Goal: Task Accomplishment & Management: Manage account settings

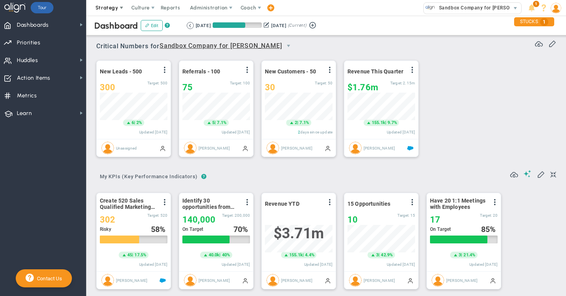
click at [112, 10] on span "Strategy" at bounding box center [106, 8] width 23 height 6
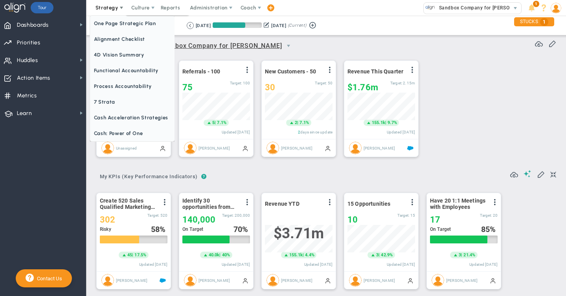
click at [120, 8] on span at bounding box center [121, 8] width 6 height 6
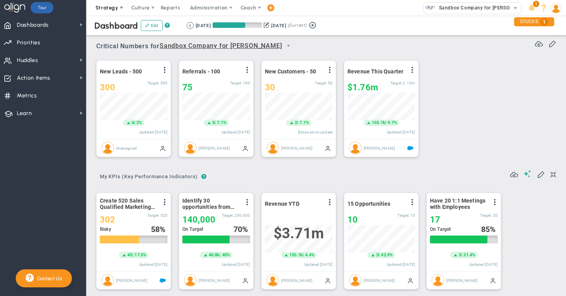
click at [120, 8] on span at bounding box center [121, 8] width 6 height 6
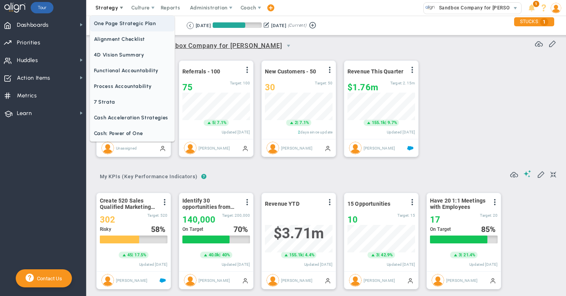
click at [131, 24] on span "One Page Strategic Plan" at bounding box center [132, 24] width 84 height 16
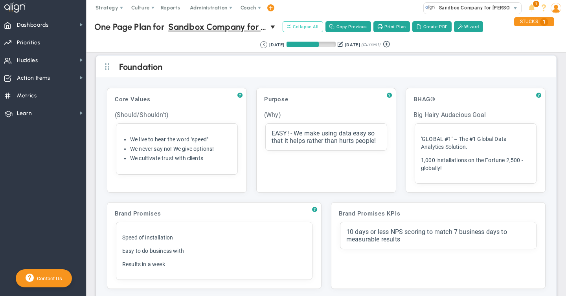
click at [308, 28] on span "Collapse All" at bounding box center [303, 26] width 32 height 7
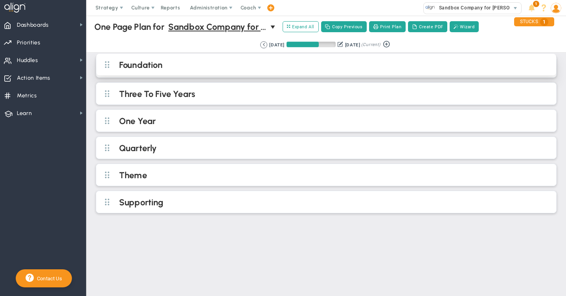
click at [181, 72] on div "Foundation" at bounding box center [326, 65] width 460 height 22
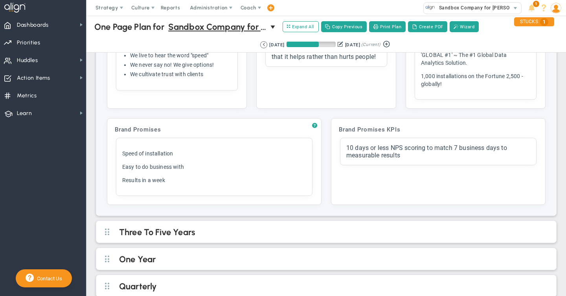
scroll to position [148, 0]
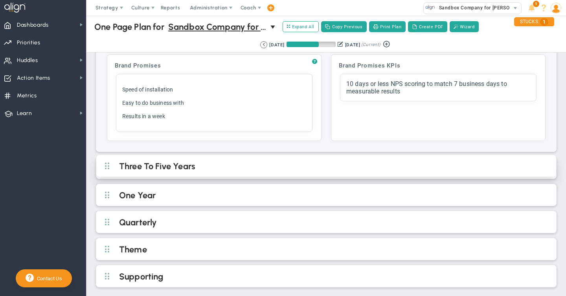
click at [159, 164] on h2 "Three To Five Years" at bounding box center [332, 167] width 427 height 12
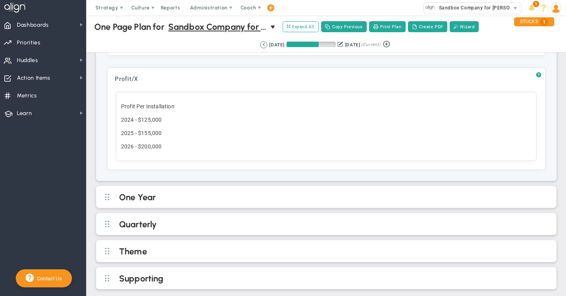
scroll to position [579, 0]
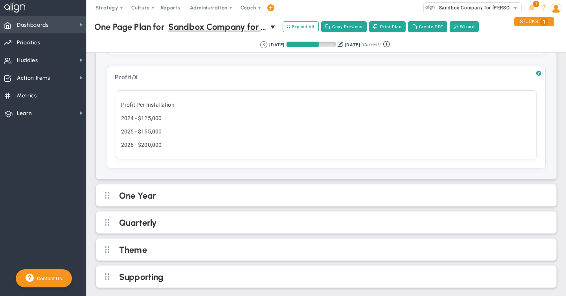
click at [25, 24] on span "Dashboards" at bounding box center [33, 25] width 32 height 16
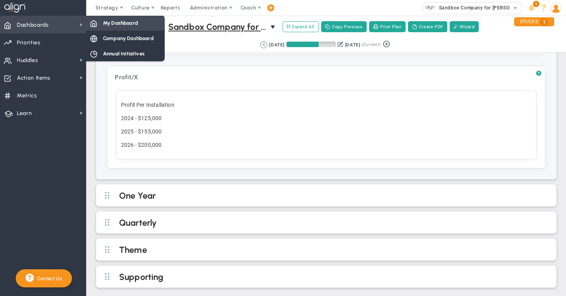
click at [124, 24] on span "My Dashboard" at bounding box center [120, 22] width 35 height 7
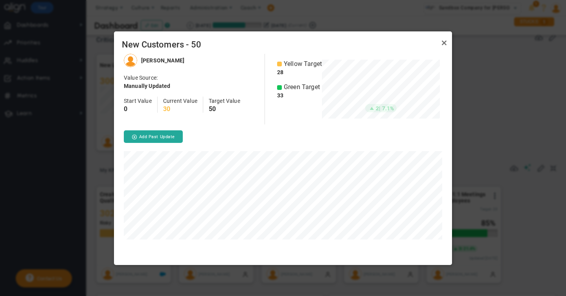
scroll to position [211, 338]
click at [443, 42] on link "Close" at bounding box center [443, 42] width 9 height 9
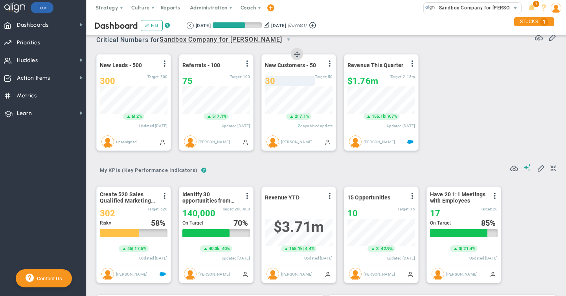
click at [279, 81] on div "30" at bounding box center [290, 81] width 50 height 10
type input "34"
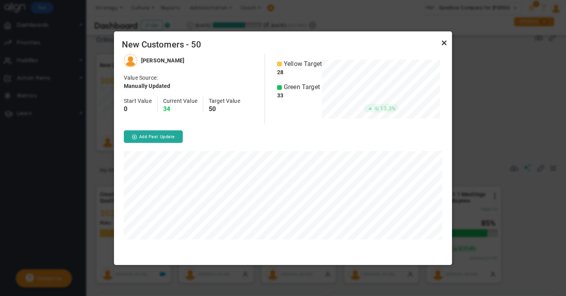
click at [444, 43] on link "Close" at bounding box center [443, 42] width 9 height 9
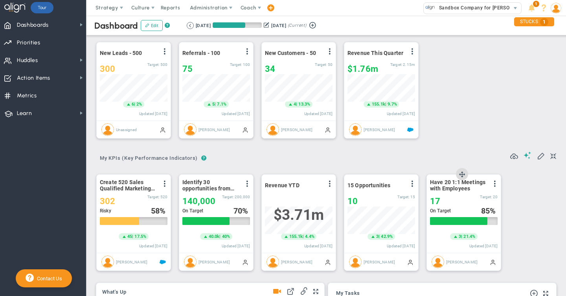
scroll to position [12, 0]
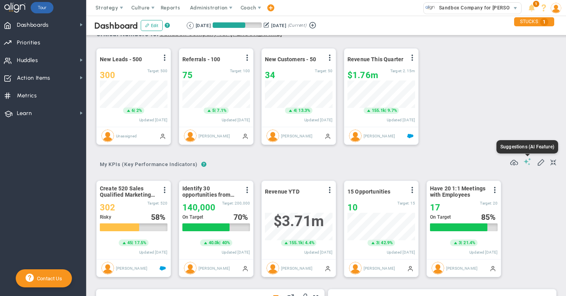
click at [526, 163] on span at bounding box center [527, 161] width 8 height 7
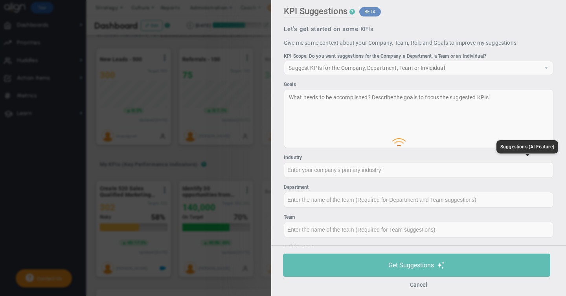
type input "None"
type input "0"
type input "$0"
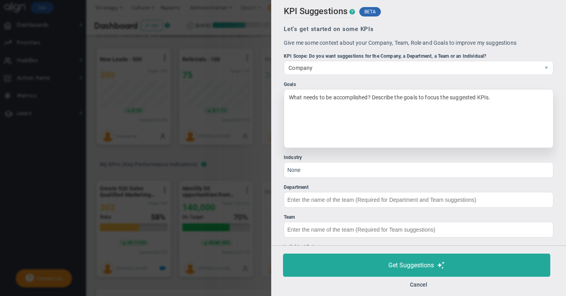
click at [324, 101] on div "What needs to be accomplished? Describe the goals to focus the suggested KPIs." at bounding box center [418, 118] width 269 height 59
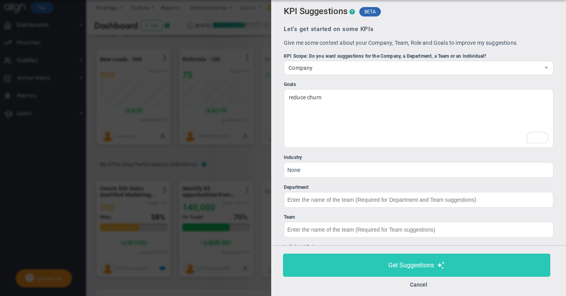
click at [408, 264] on span "Get Suggestions" at bounding box center [411, 265] width 46 height 7
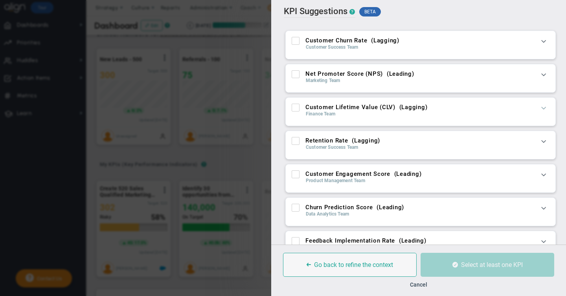
click at [544, 107] on span at bounding box center [543, 108] width 8 height 8
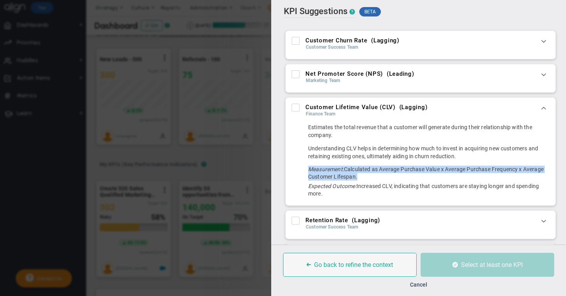
drag, startPoint x: 309, startPoint y: 169, endPoint x: 357, endPoint y: 174, distance: 48.9
click at [357, 174] on div "Measurement: Calculated as Average Purchase Value x Average Purchase Frequency …" at bounding box center [428, 173] width 241 height 15
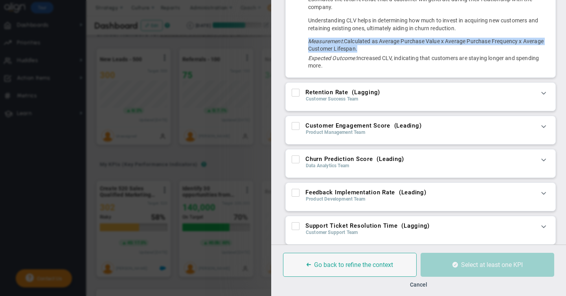
scroll to position [135, 0]
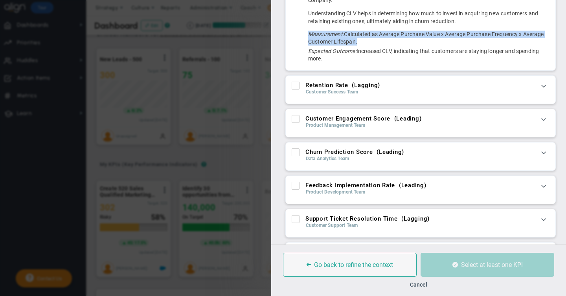
click at [295, 119] on input "Customer Engagement Score ( Leading )" at bounding box center [295, 121] width 5 height 8
checkbox input "true"
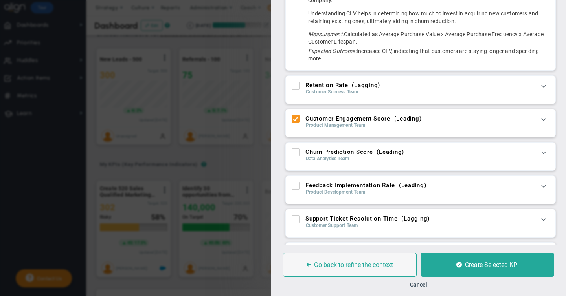
click at [297, 181] on div "Feedback Implementation Rate ( Leading ) Product Development Team Measures the …" at bounding box center [420, 190] width 269 height 28
click at [296, 187] on input "Feedback Implementation Rate ( Leading )" at bounding box center [295, 187] width 5 height 8
checkbox input "true"
click at [296, 154] on input "Churn Prediction Score ( Leading )" at bounding box center [295, 154] width 5 height 8
checkbox input "true"
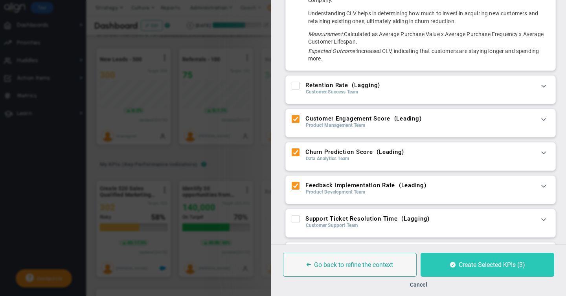
click at [475, 260] on button "Create Selected KPIs (3)" at bounding box center [487, 265] width 134 height 24
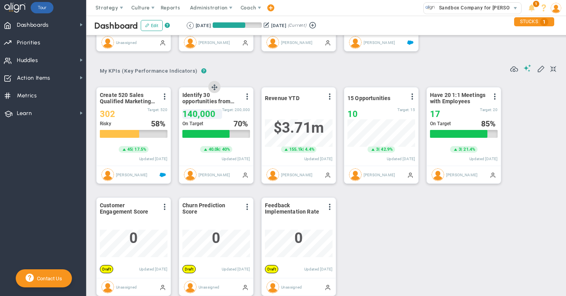
scroll to position [107, 0]
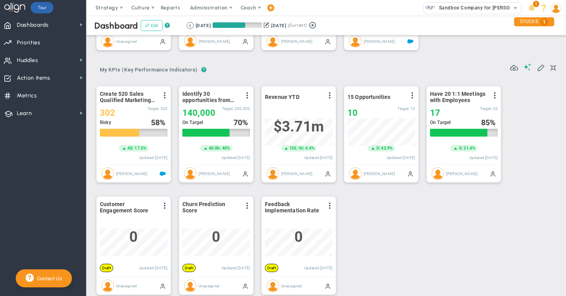
click at [152, 24] on button "Edit" at bounding box center [152, 25] width 22 height 11
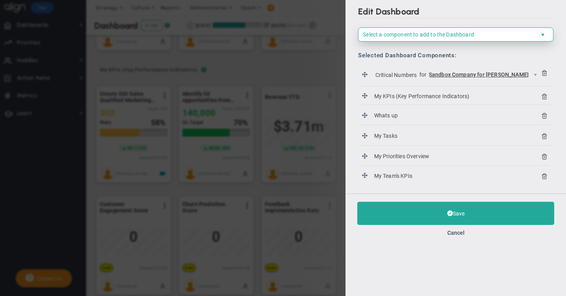
click at [544, 33] on span "select" at bounding box center [542, 35] width 6 height 6
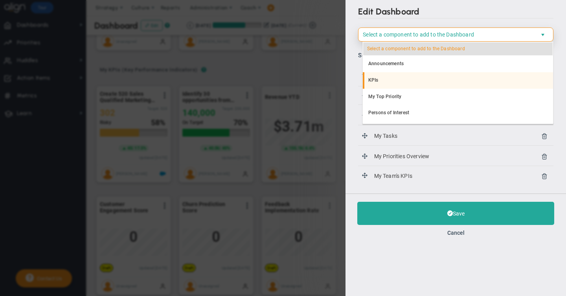
click at [388, 80] on li "KPIs" at bounding box center [458, 80] width 190 height 16
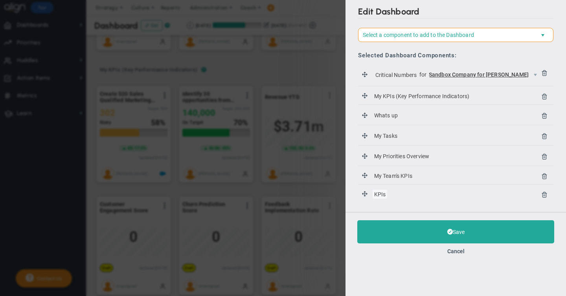
click at [387, 196] on span "KPIs" at bounding box center [379, 194] width 15 height 9
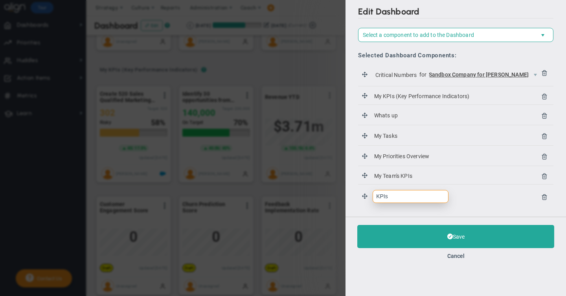
drag, startPoint x: 396, startPoint y: 196, endPoint x: 366, endPoint y: 196, distance: 29.9
click at [366, 196] on li "KPIs KPIs" at bounding box center [455, 197] width 195 height 21
type input "John KPIs"
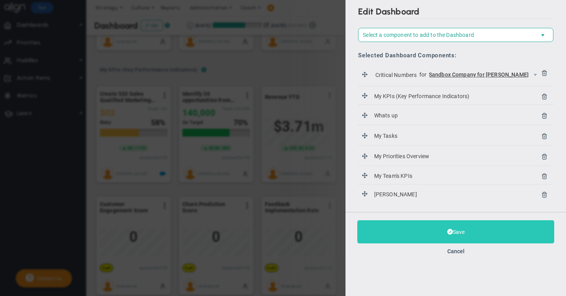
click at [451, 237] on button "Save" at bounding box center [455, 231] width 197 height 23
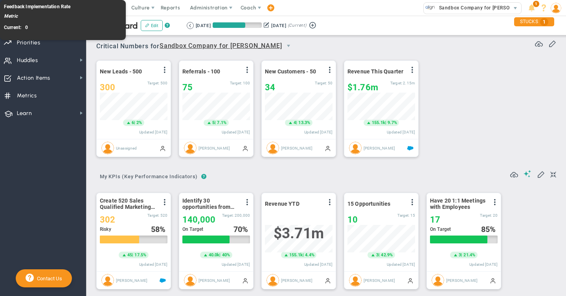
scroll to position [392763, 392723]
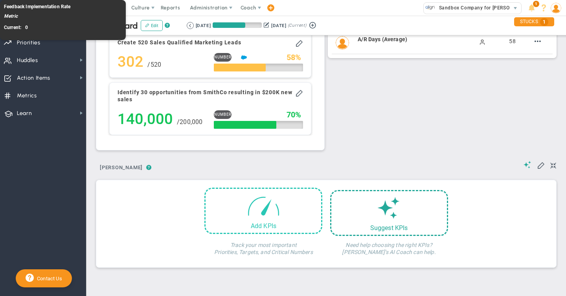
click at [260, 214] on span at bounding box center [263, 205] width 33 height 33
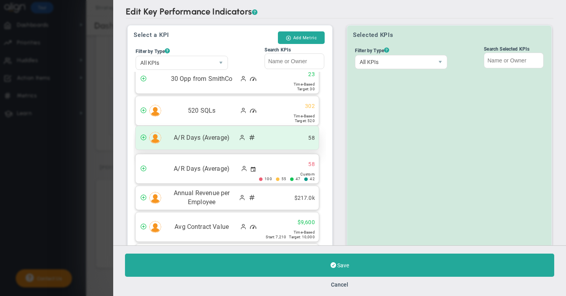
click at [143, 136] on span at bounding box center [143, 137] width 6 height 6
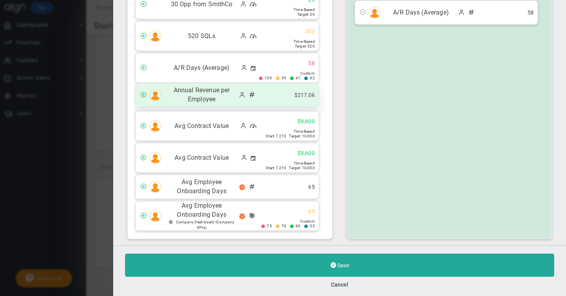
click at [143, 94] on span at bounding box center [143, 94] width 6 height 6
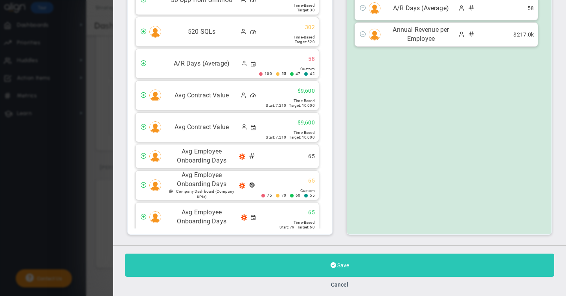
click at [340, 268] on span "Save" at bounding box center [343, 265] width 12 height 6
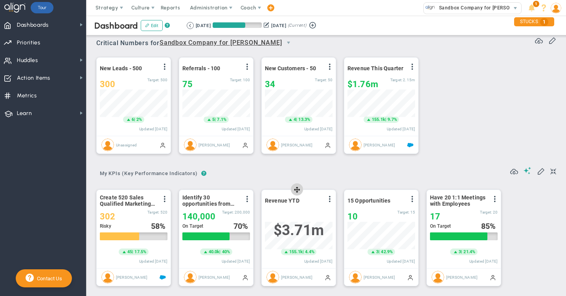
scroll to position [2, 0]
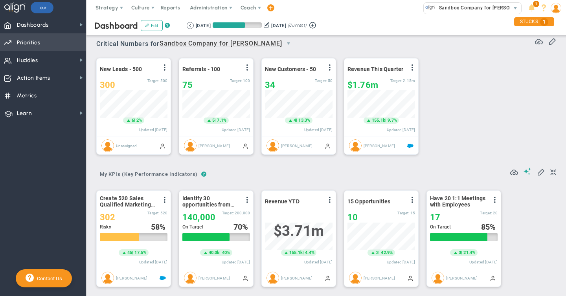
click at [31, 46] on span "Priorities" at bounding box center [29, 43] width 24 height 16
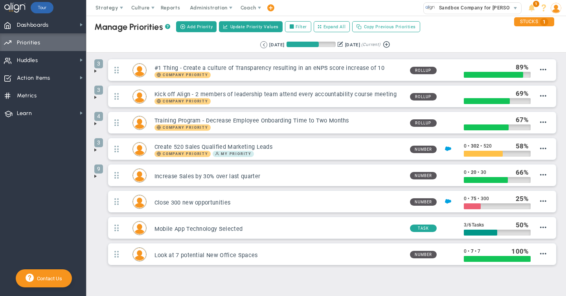
click at [96, 71] on span at bounding box center [95, 71] width 6 height 6
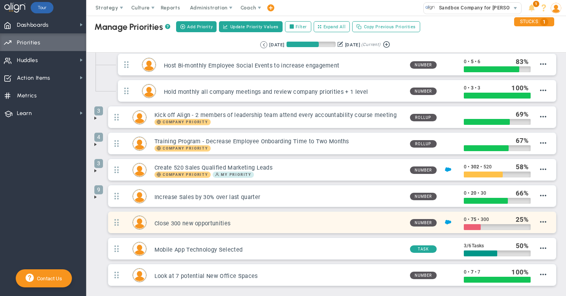
scroll to position [66, 0]
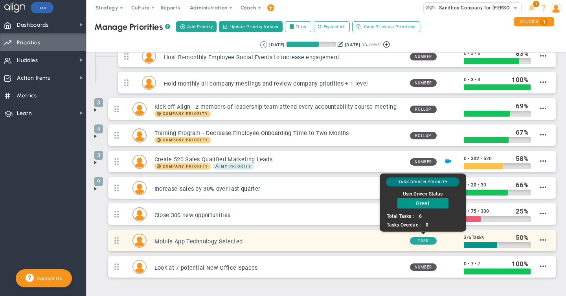
click at [425, 240] on span "Task" at bounding box center [423, 240] width 27 height 7
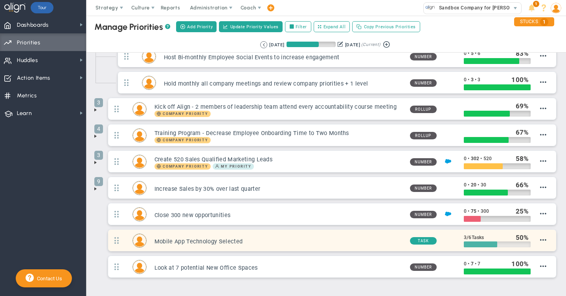
click at [478, 244] on div at bounding box center [479, 245] width 33 height 6
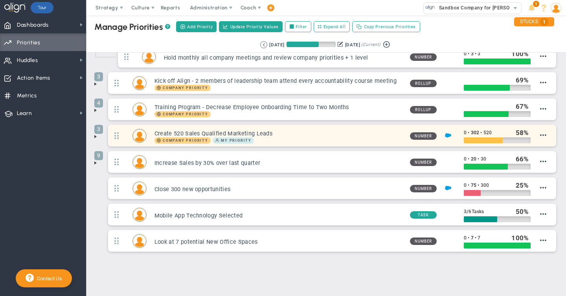
scroll to position [97, 0]
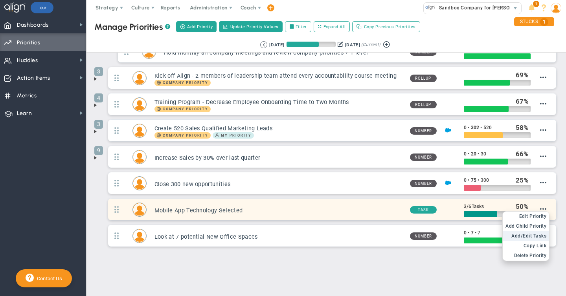
click at [531, 236] on span "Add/Edit Tasks" at bounding box center [528, 235] width 35 height 5
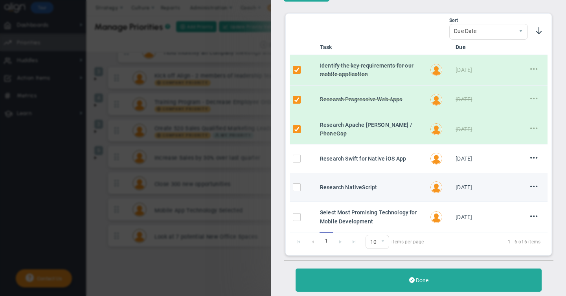
scroll to position [49, 0]
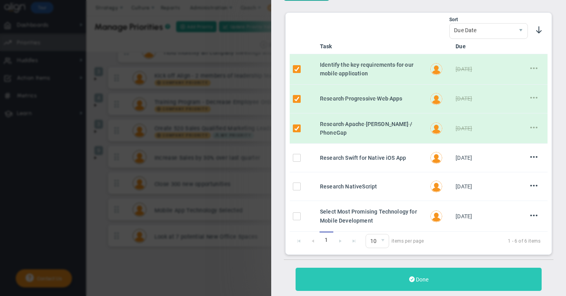
click at [422, 277] on span "Done" at bounding box center [422, 280] width 13 height 6
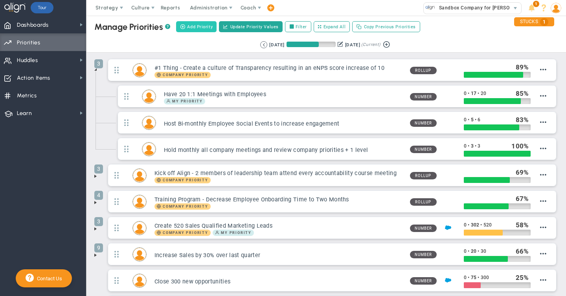
click at [198, 26] on span "Add Priority" at bounding box center [200, 27] width 26 height 7
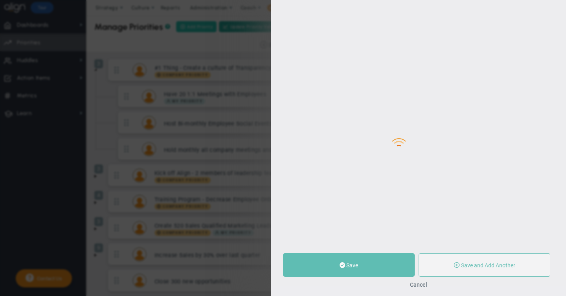
type input "0"
radio input "true"
type input "Eugene Terk"
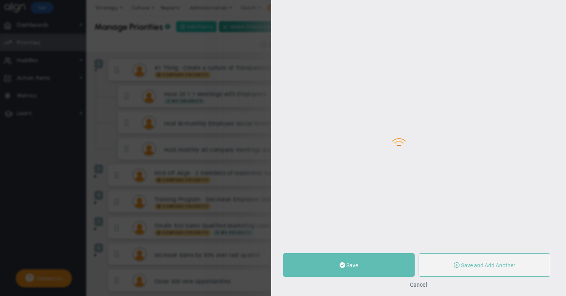
type input "0"
radio input "true"
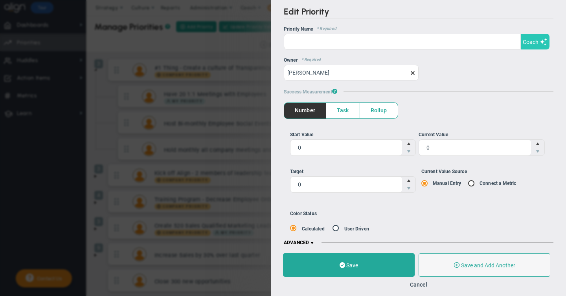
click at [531, 43] on span "Coach" at bounding box center [530, 42] width 16 height 6
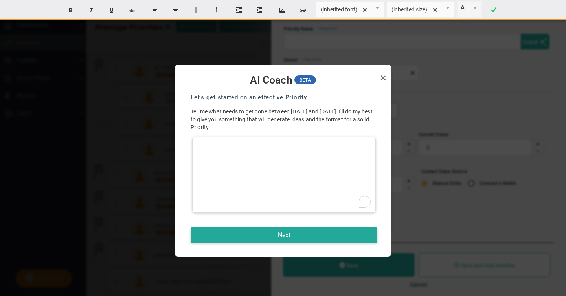
click at [242, 147] on div "To enrich screen reader interactions, please activate Accessibility in Grammarl…" at bounding box center [283, 175] width 183 height 76
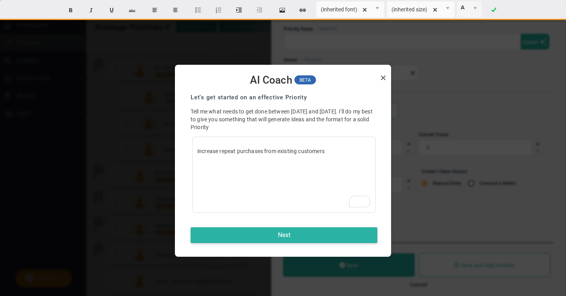
click at [283, 233] on button "Next" at bounding box center [284, 235] width 187 height 16
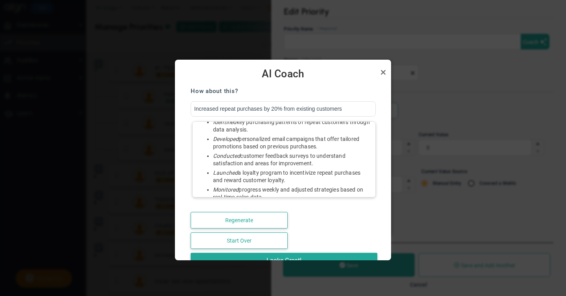
scroll to position [35, 0]
click at [382, 71] on link "Close" at bounding box center [382, 72] width 9 height 9
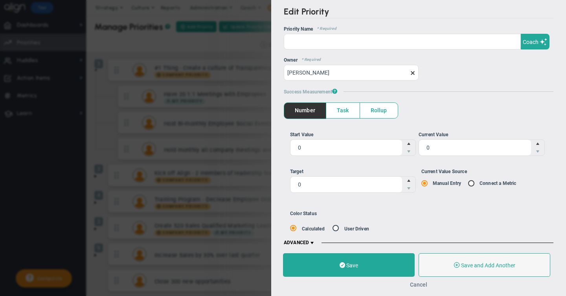
click at [416, 286] on button "Cancel" at bounding box center [418, 285] width 17 height 6
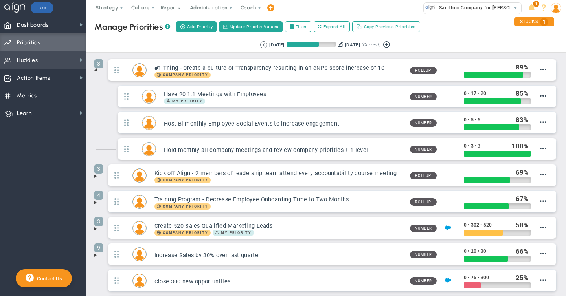
click at [34, 62] on span "Huddles" at bounding box center [27, 60] width 21 height 16
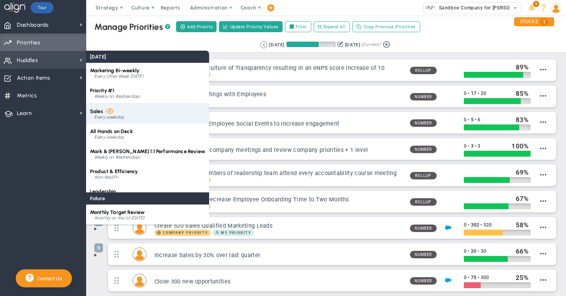
click at [101, 116] on div "Every weekday" at bounding box center [149, 117] width 111 height 5
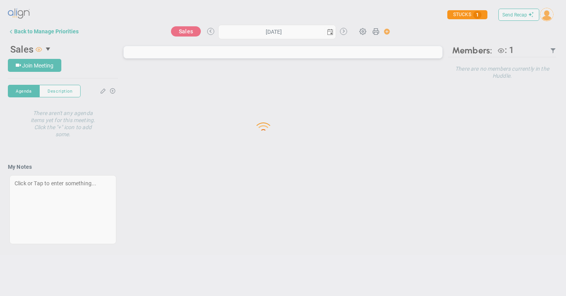
type input "Wednesday, September 10, 2025"
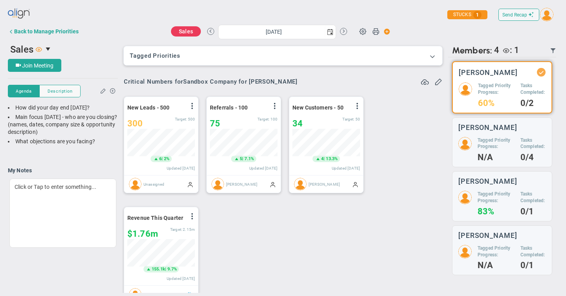
scroll to position [27, 68]
click at [431, 55] on span at bounding box center [432, 56] width 8 height 8
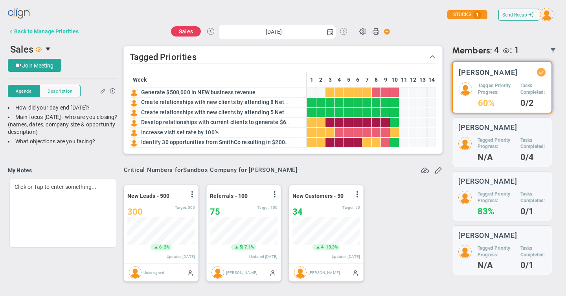
click at [50, 33] on div "Back to Manage Priorities" at bounding box center [46, 31] width 64 height 6
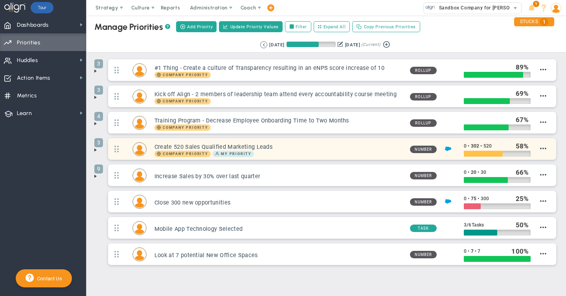
click at [284, 148] on h3 "Create 520 Sales Qualified Marketing Leads" at bounding box center [278, 146] width 249 height 7
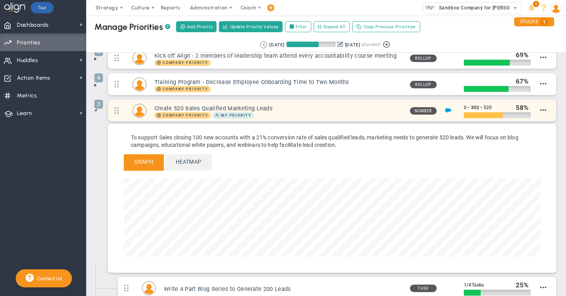
scroll to position [39, 0]
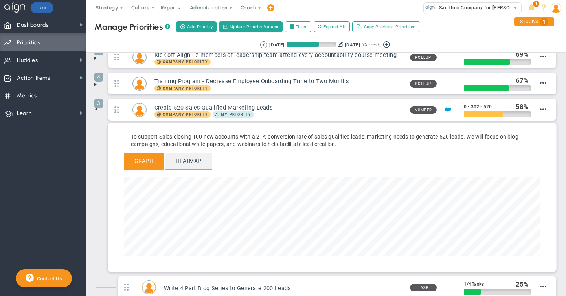
click at [183, 166] on span "Heatmap" at bounding box center [188, 161] width 47 height 15
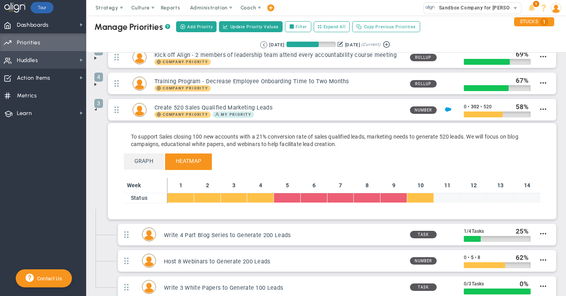
click at [32, 60] on span "Huddles" at bounding box center [27, 60] width 21 height 16
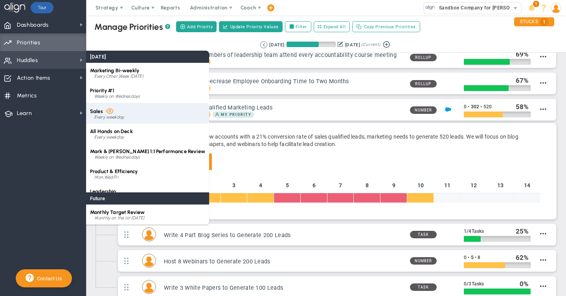
click at [103, 110] on div "Sales Every weekday" at bounding box center [147, 113] width 123 height 21
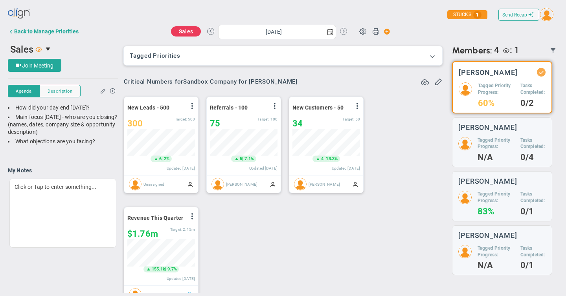
scroll to position [392763, 392723]
click at [433, 55] on span at bounding box center [432, 56] width 8 height 8
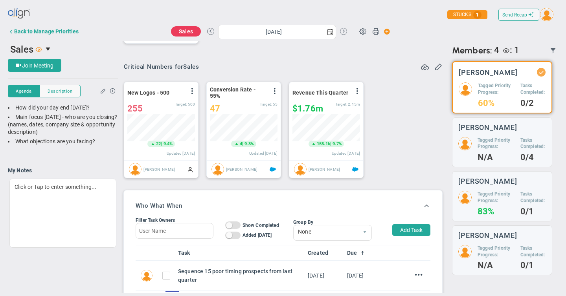
scroll to position [86, 0]
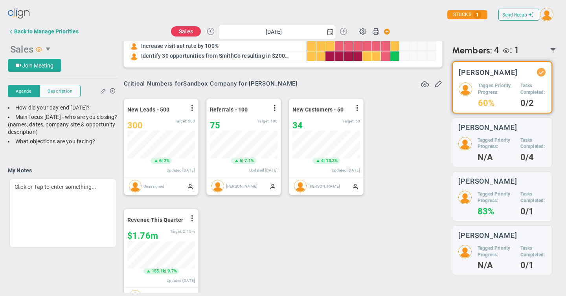
click at [35, 51] on span "Sales" at bounding box center [25, 49] width 34 height 16
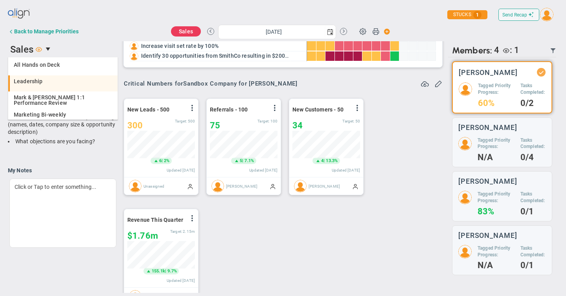
click at [33, 84] on span "Leadership" at bounding box center [28, 81] width 29 height 5
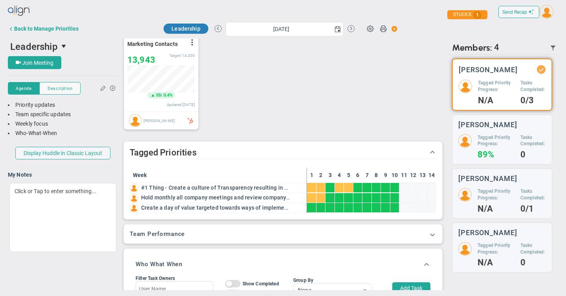
scroll to position [398, 0]
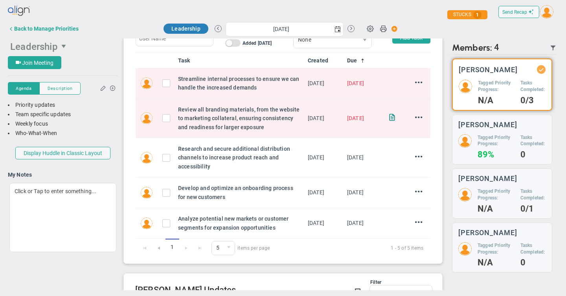
click at [55, 46] on span "Leadership" at bounding box center [34, 46] width 48 height 11
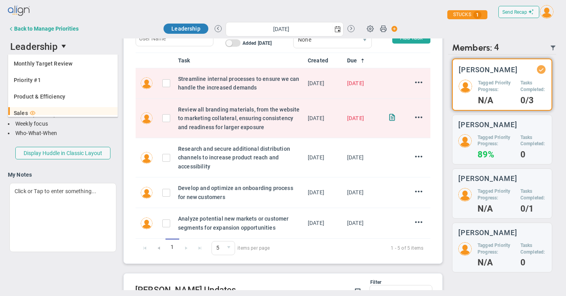
click at [26, 110] on span "Sales" at bounding box center [21, 112] width 14 height 5
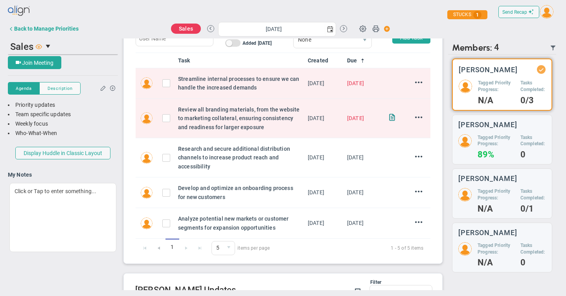
scroll to position [57, 0]
type input "Wednesday, September 10, 2025"
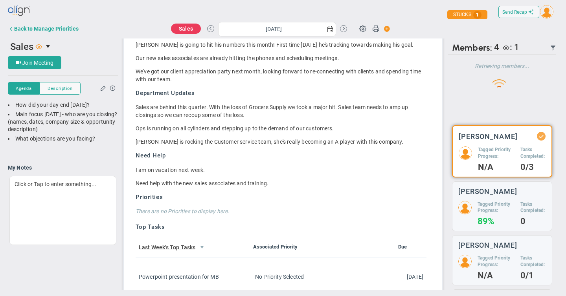
scroll to position [0, 0]
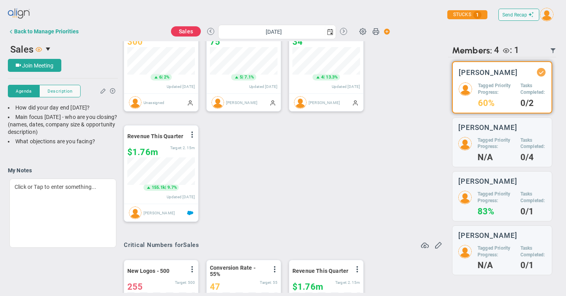
scroll to position [128, 0]
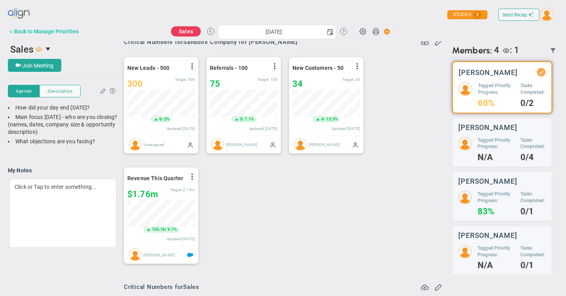
click at [44, 31] on div "Back to Manage Priorities" at bounding box center [46, 31] width 64 height 6
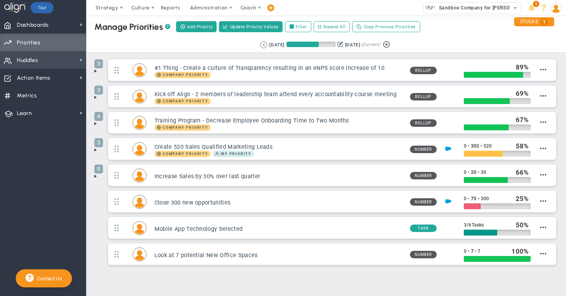
click at [33, 59] on span "Huddles" at bounding box center [27, 60] width 21 height 16
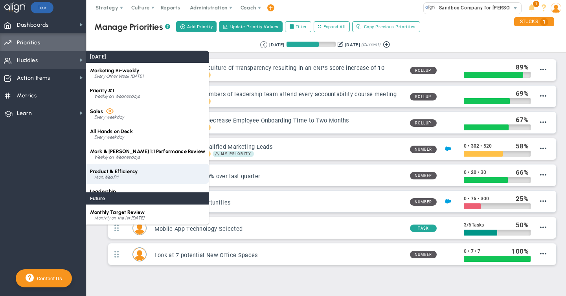
scroll to position [11, 0]
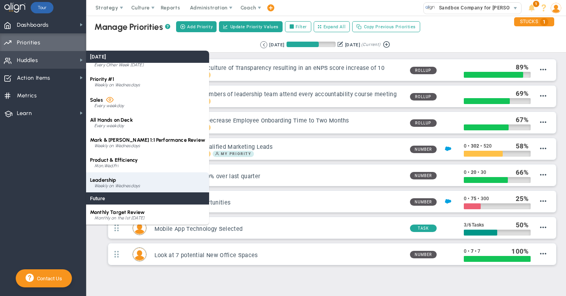
click at [108, 180] on span "Leadership" at bounding box center [103, 180] width 26 height 6
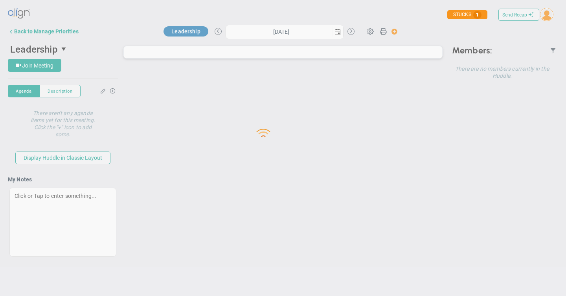
type input "Wednesday, September 10, 2025"
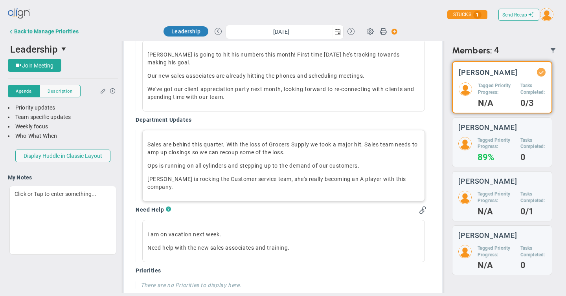
scroll to position [630, 0]
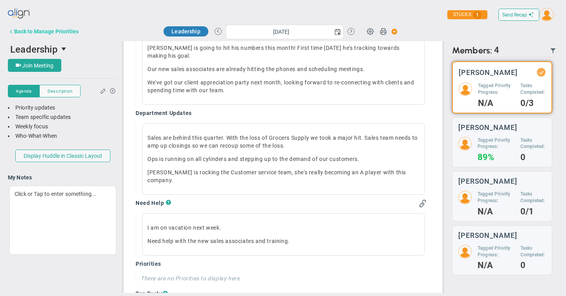
click at [40, 32] on div "Back to Manage Priorities" at bounding box center [46, 31] width 64 height 6
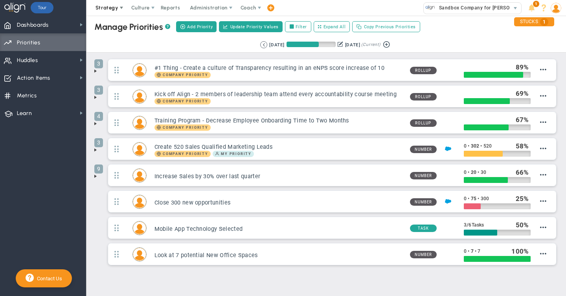
click at [118, 9] on span at bounding box center [121, 8] width 6 height 6
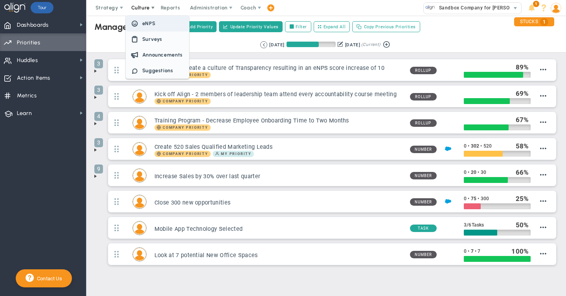
click at [146, 24] on span "eNPS" at bounding box center [148, 23] width 13 height 6
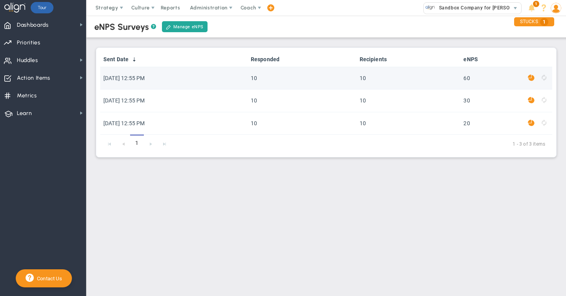
click at [533, 79] on span at bounding box center [531, 77] width 7 height 9
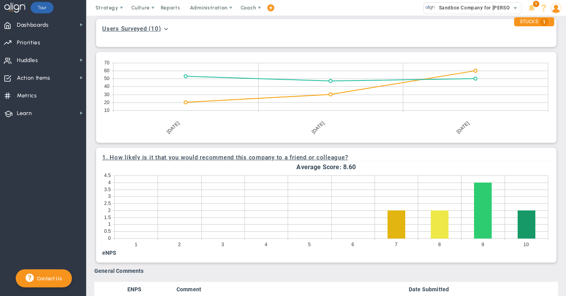
scroll to position [302, 0]
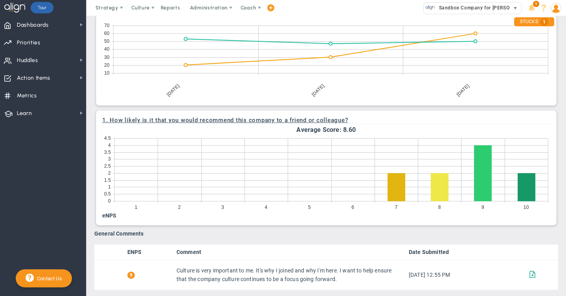
click at [464, 9] on span "Sandbox Company for [PERSON_NAME]" at bounding box center [483, 8] width 96 height 10
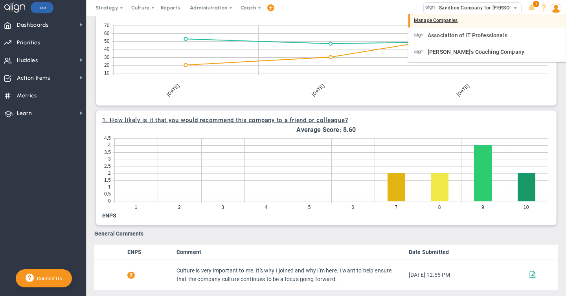
click at [431, 20] on div "Manage Companies" at bounding box center [486, 20] width 157 height 13
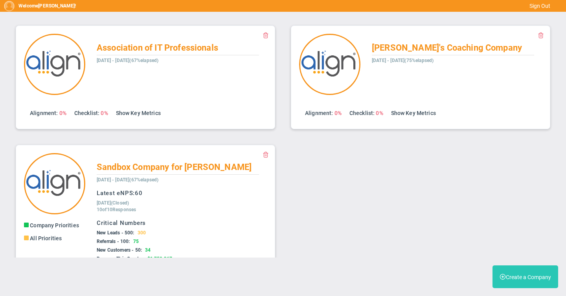
click at [517, 277] on button "Create a Company" at bounding box center [525, 277] width 66 height 23
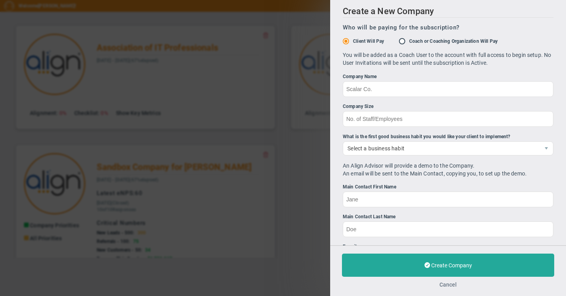
click at [443, 284] on button "Cancel" at bounding box center [447, 285] width 17 height 6
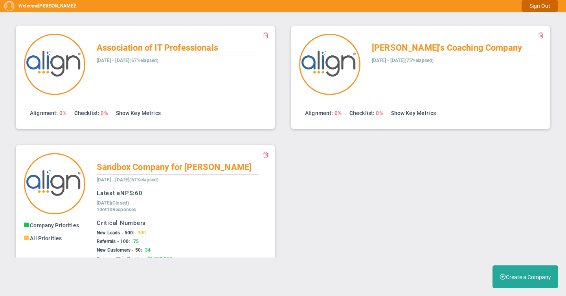
click at [537, 7] on button "Sign Out" at bounding box center [539, 6] width 37 height 12
